Goal: Task Accomplishment & Management: Use online tool/utility

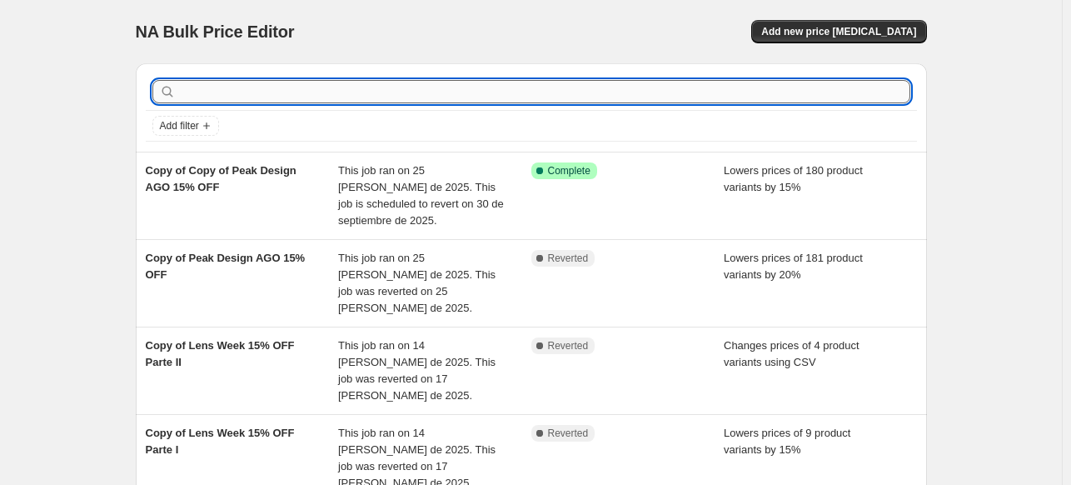
click at [601, 82] on input "text" at bounding box center [544, 91] width 731 height 23
paste input "6390C001AA"
type input "6390C001AA"
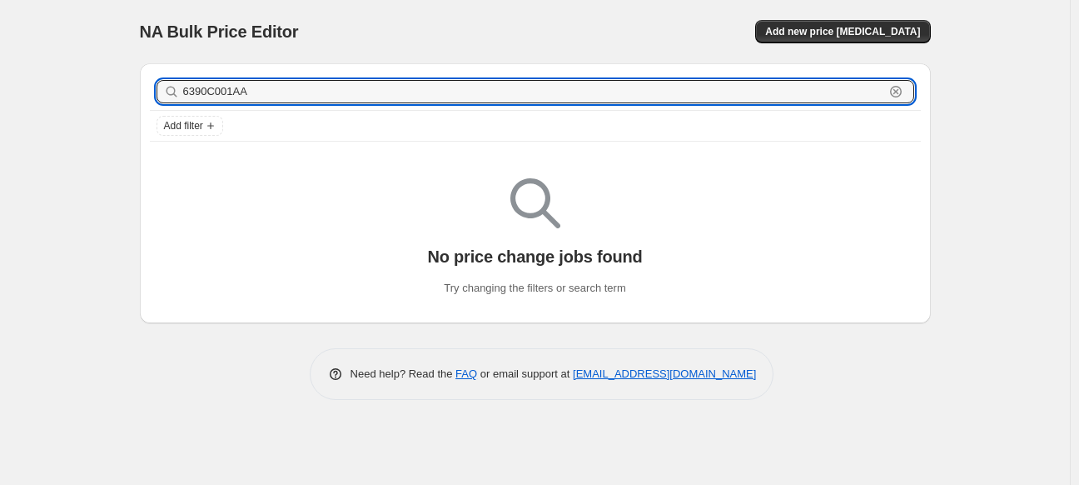
click at [601, 82] on input "6390C001AA" at bounding box center [533, 91] width 701 height 23
type input "v1"
click at [601, 82] on input "v1" at bounding box center [533, 91] width 701 height 23
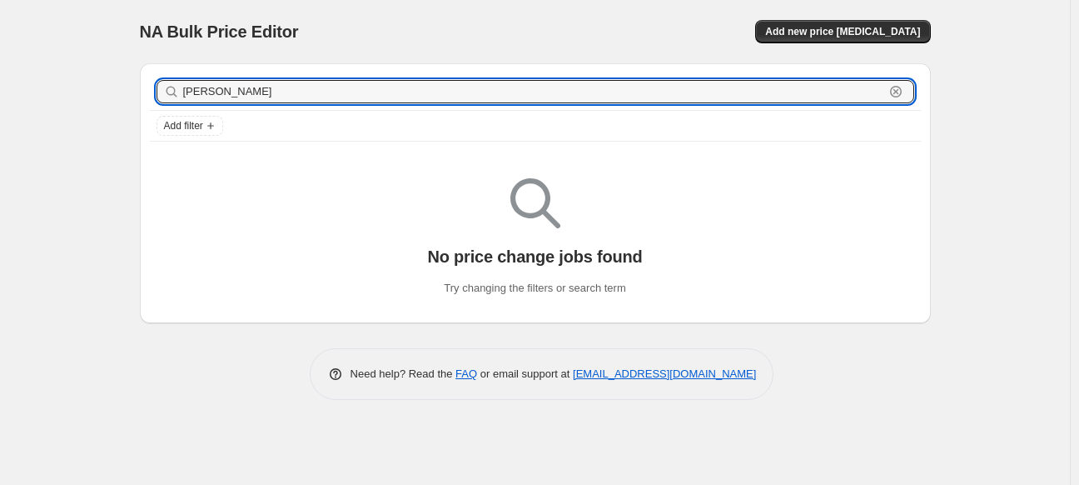
type input "canon"
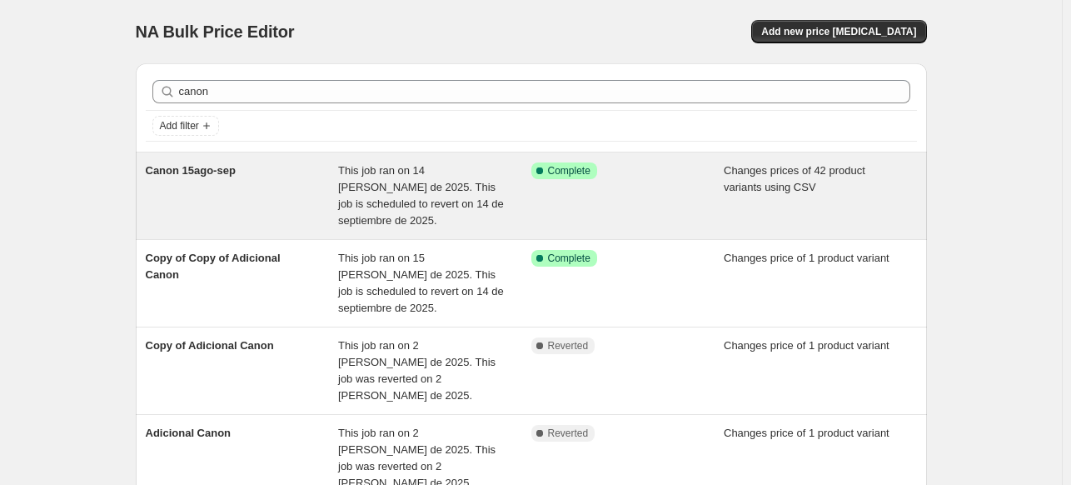
click at [573, 179] on div "Success Complete Complete" at bounding box center [627, 195] width 193 height 67
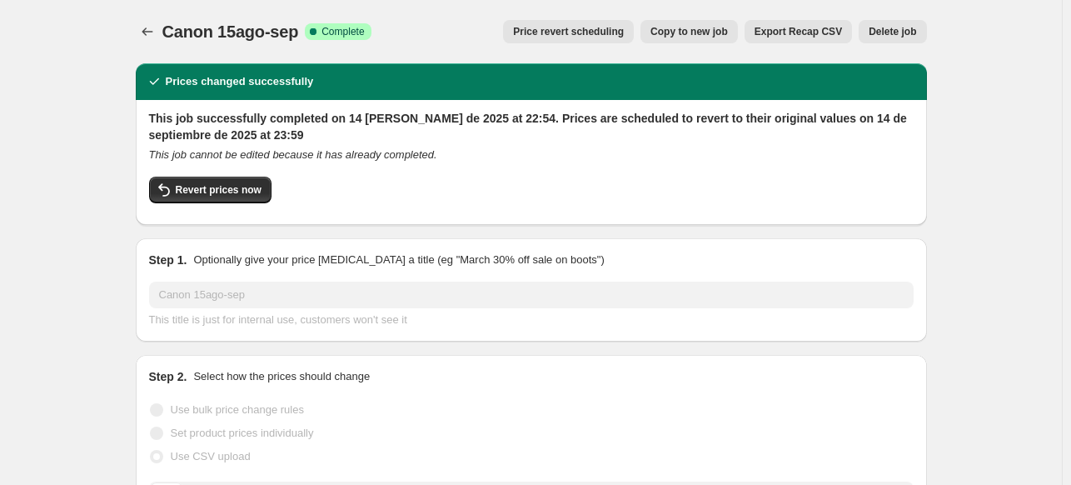
click at [788, 32] on span "Export Recap CSV" at bounding box center [797, 31] width 87 height 13
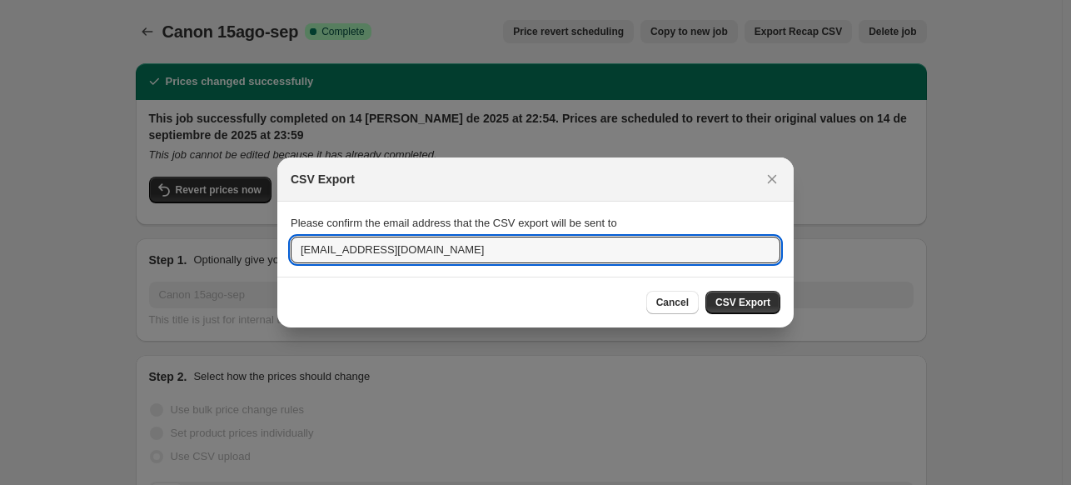
drag, startPoint x: 327, startPoint y: 250, endPoint x: 246, endPoint y: 255, distance: 81.8
type input "mfernanda@profoto.com.mx"
click at [746, 306] on span "CSV Export" at bounding box center [742, 302] width 55 height 13
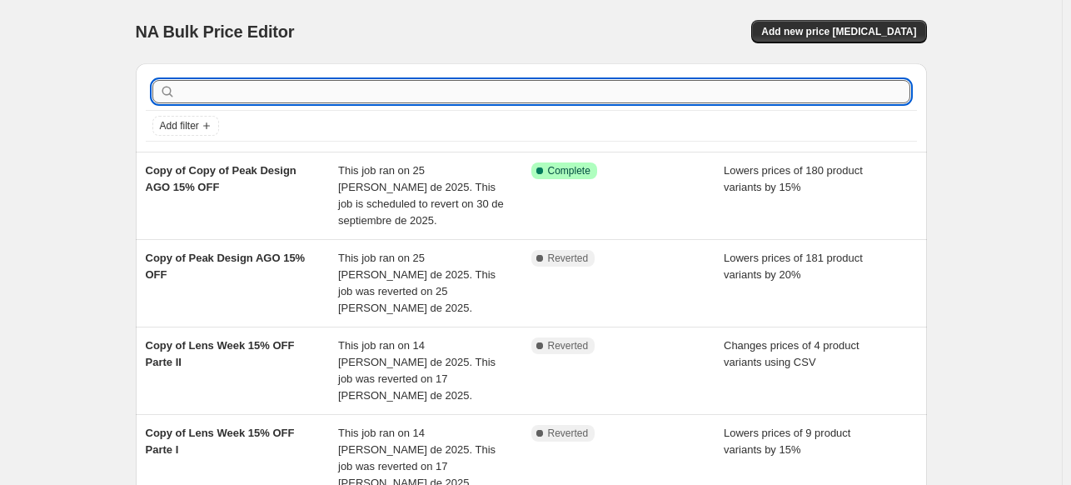
click at [605, 87] on input "text" at bounding box center [544, 91] width 731 height 23
type input "V1"
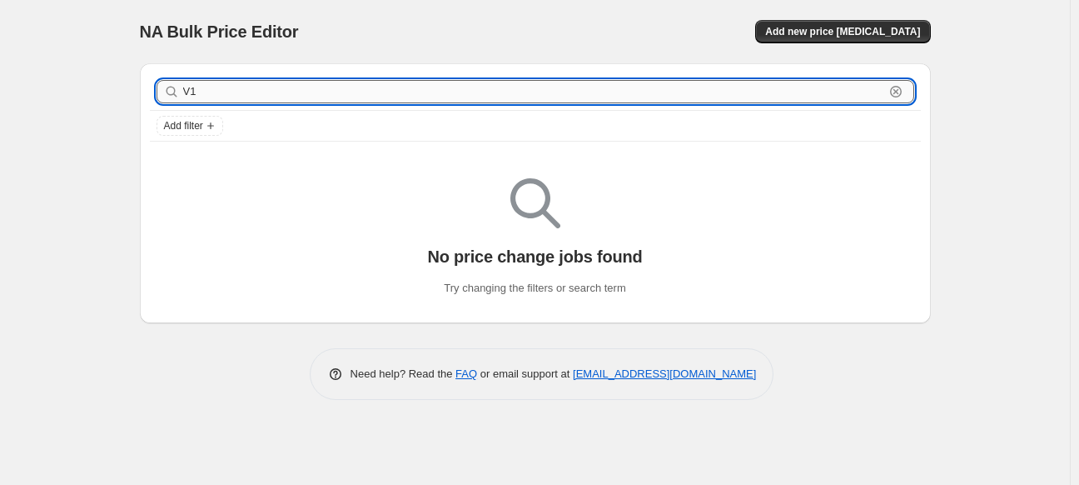
click at [631, 96] on input "V1" at bounding box center [533, 91] width 701 height 23
type input "CANON"
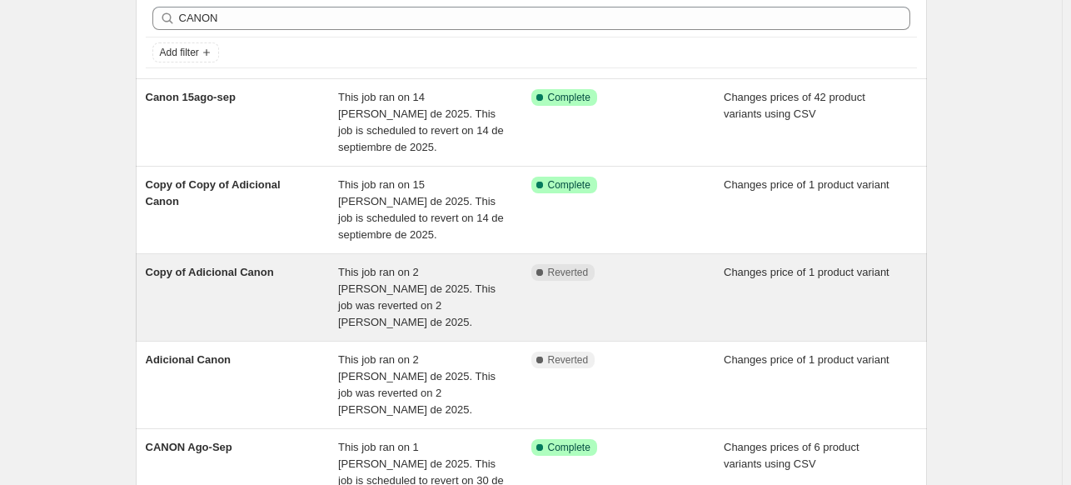
scroll to position [93, 0]
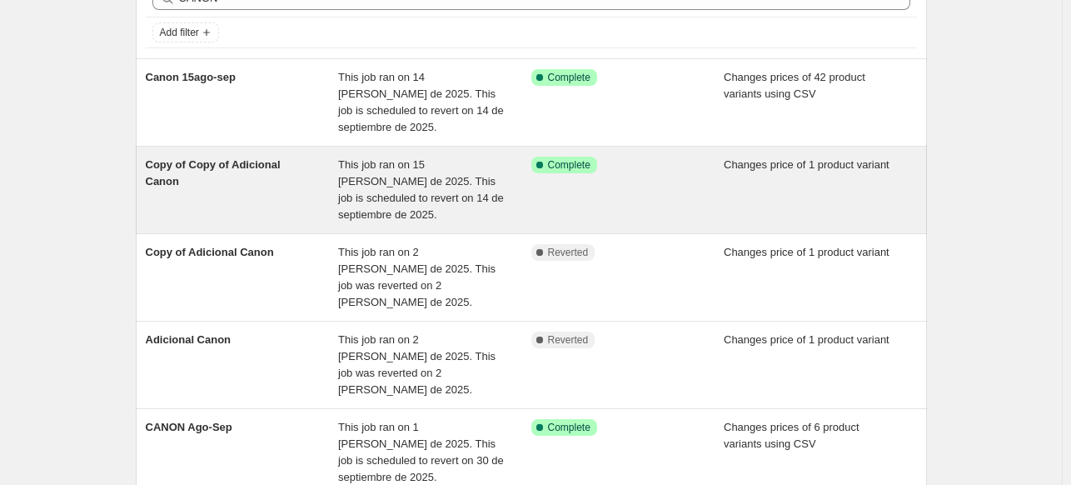
click at [416, 202] on span "This job ran on 15 [PERSON_NAME] de 2025. This job is scheduled to revert on 14…" at bounding box center [421, 189] width 166 height 62
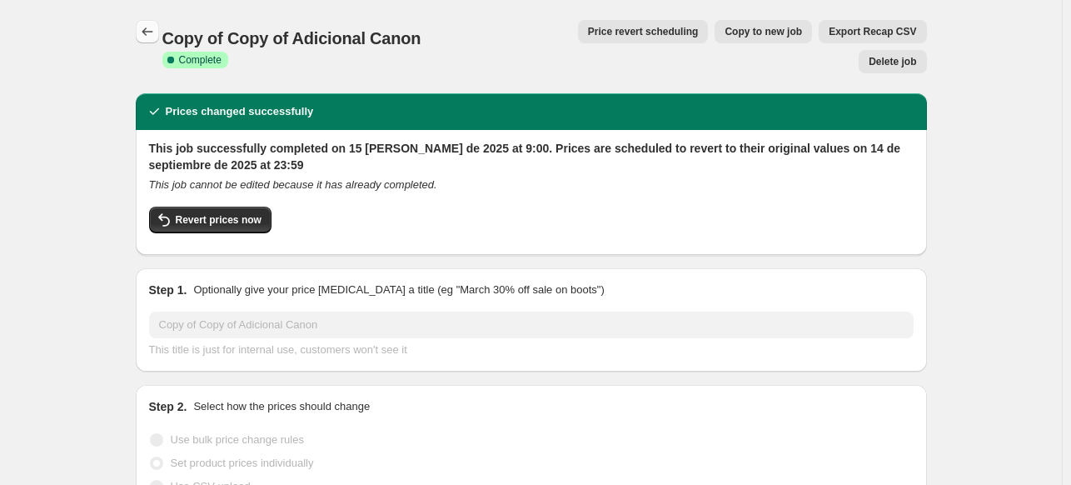
click at [159, 29] on button "Price change jobs" at bounding box center [147, 31] width 23 height 23
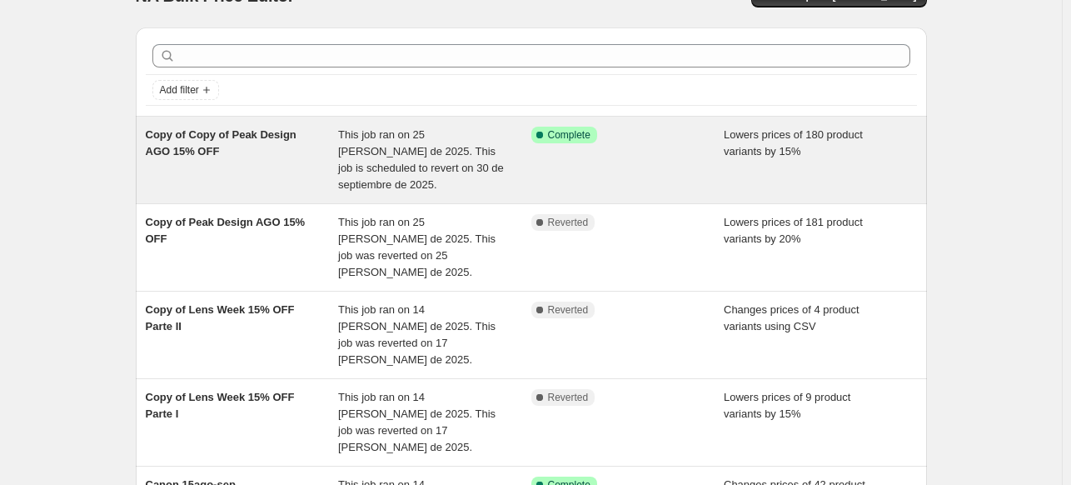
scroll to position [19, 0]
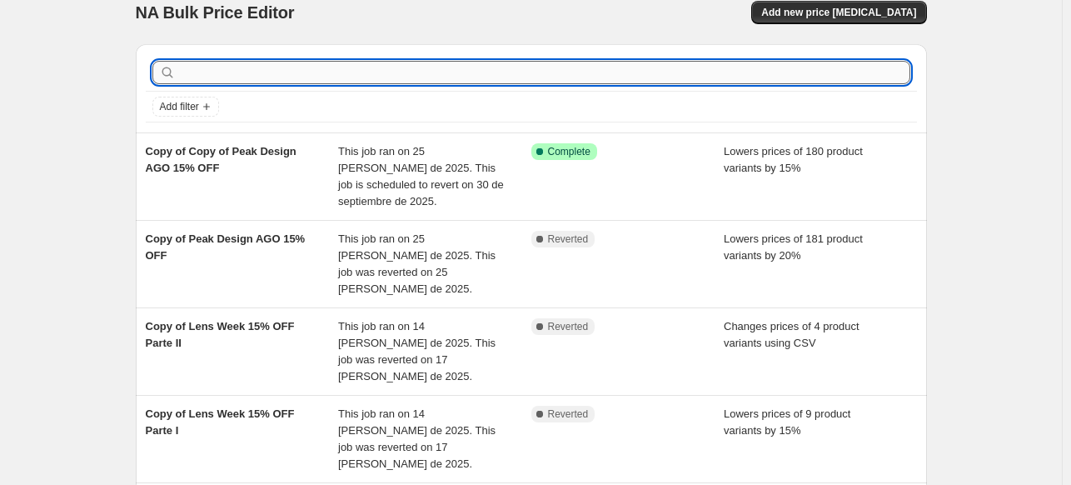
click at [353, 83] on input "text" at bounding box center [544, 72] width 731 height 23
type input "V1"
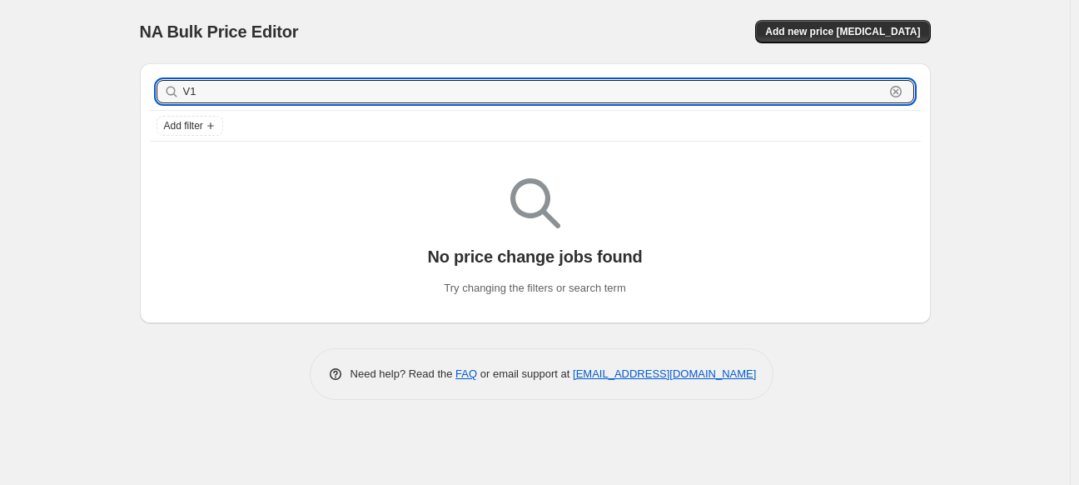
click at [353, 83] on input "V1" at bounding box center [533, 91] width 701 height 23
type input "CANON"
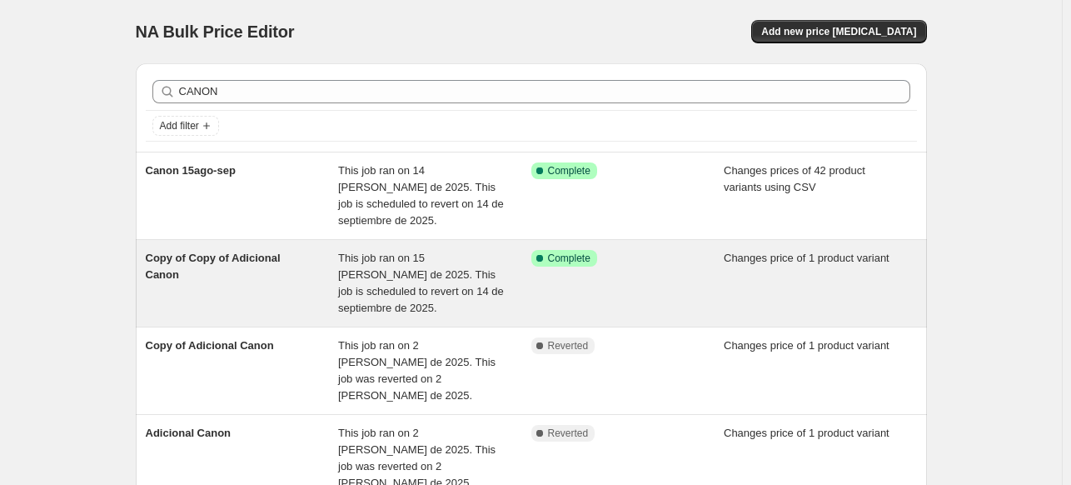
click at [625, 274] on div "Success Complete Complete" at bounding box center [627, 283] width 193 height 67
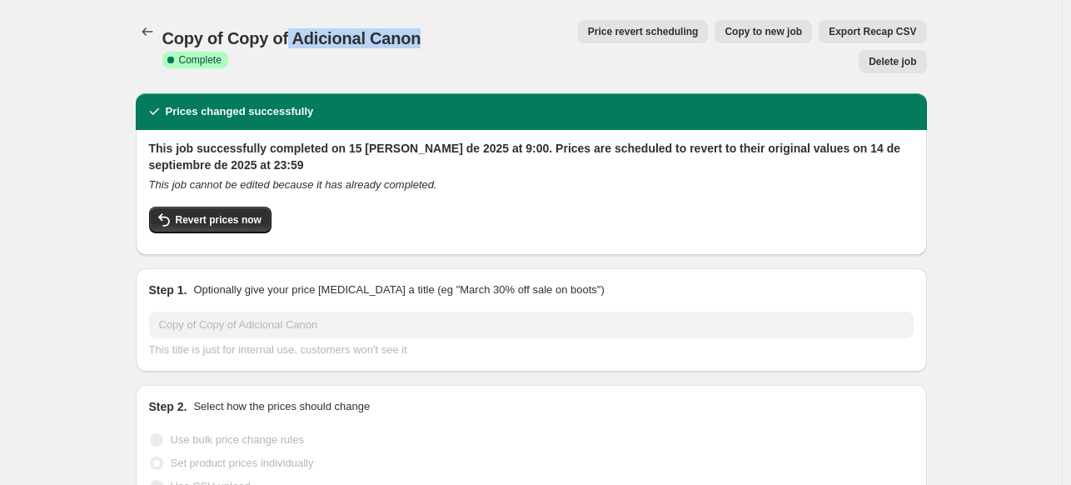
drag, startPoint x: 420, startPoint y: 34, endPoint x: 291, endPoint y: 32, distance: 129.1
click at [291, 32] on div "Copy of Copy of Adicional Canon Success Complete Complete" at bounding box center [327, 47] width 330 height 40
click at [152, 39] on icon "Price change jobs" at bounding box center [147, 31] width 17 height 17
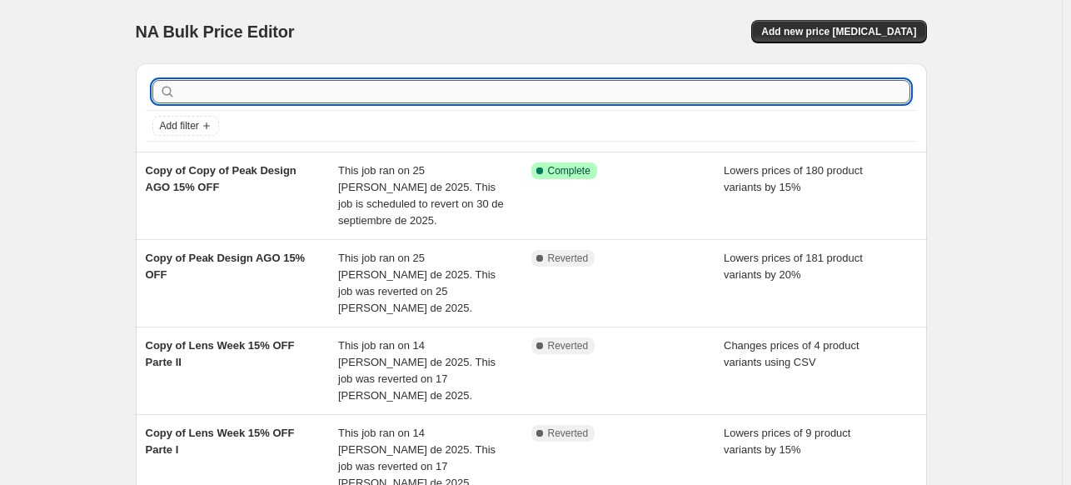
click at [393, 80] on input "text" at bounding box center [544, 91] width 731 height 23
type input "CANON"
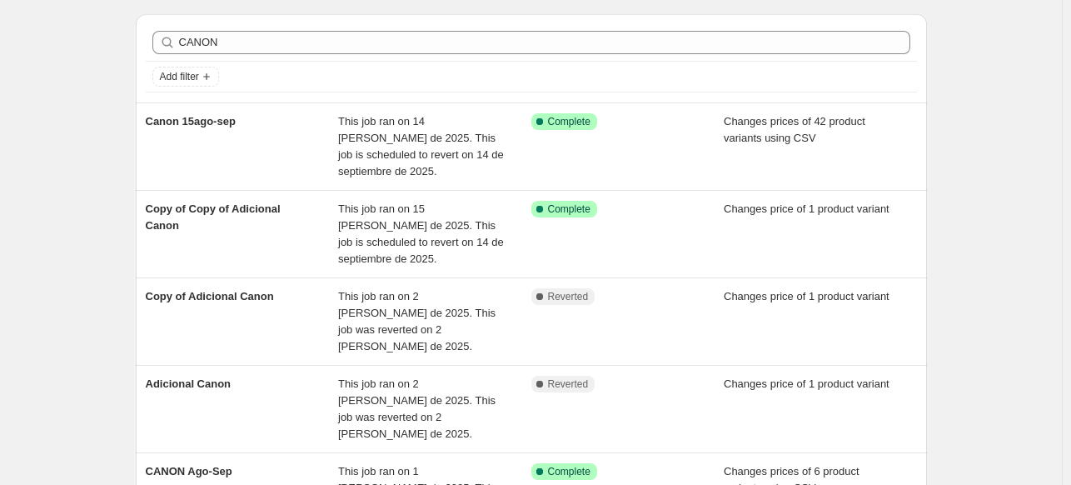
scroll to position [62, 0]
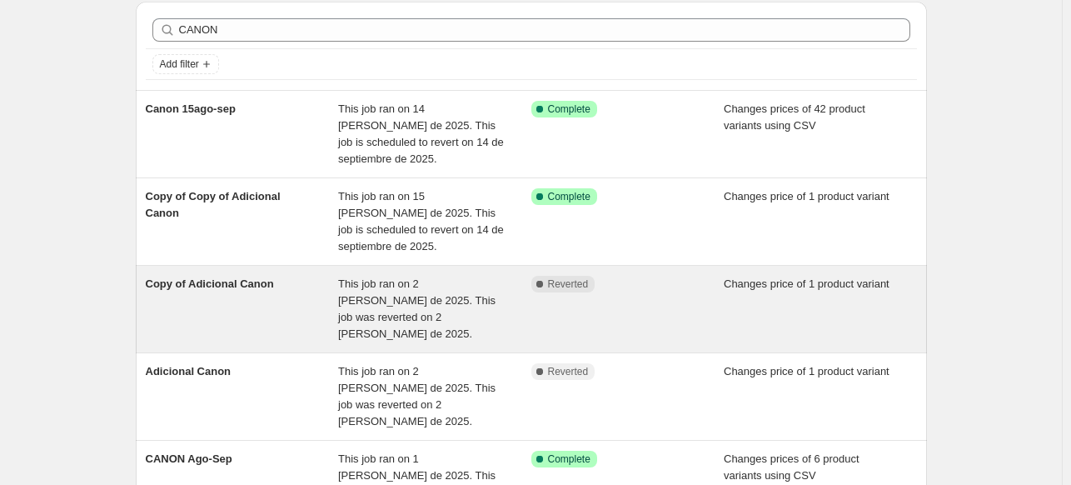
click at [379, 305] on span "This job ran on 2 [PERSON_NAME] de 2025. This job was reverted on 2 [PERSON_NAM…" at bounding box center [416, 308] width 157 height 62
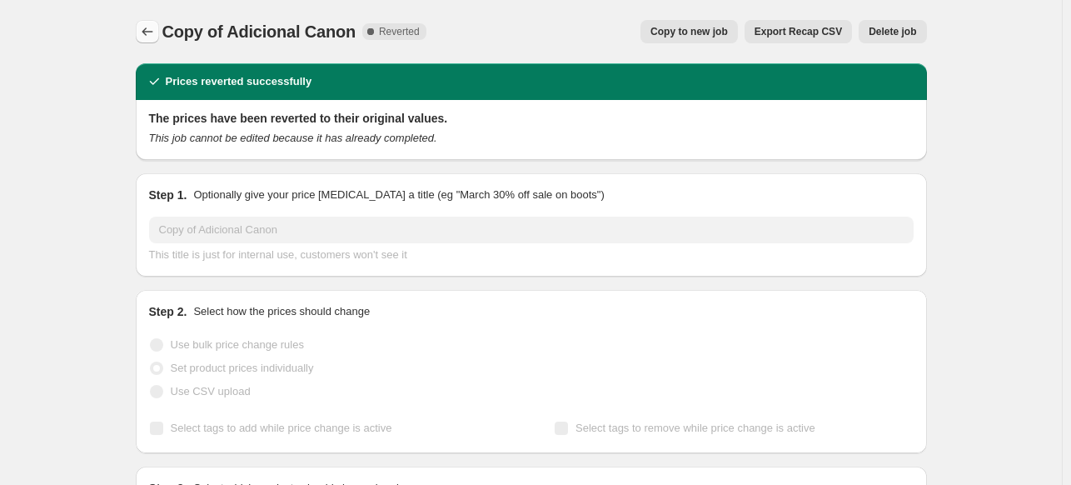
click at [144, 35] on icon "Price change jobs" at bounding box center [147, 31] width 17 height 17
